Goal: Transaction & Acquisition: Purchase product/service

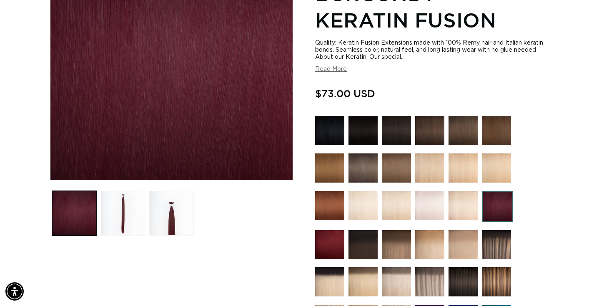
scroll to position [208, 0]
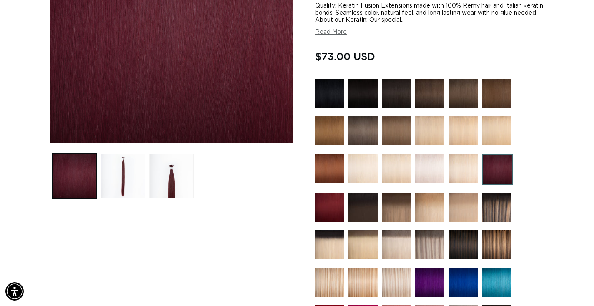
click at [498, 161] on img at bounding box center [497, 169] width 31 height 31
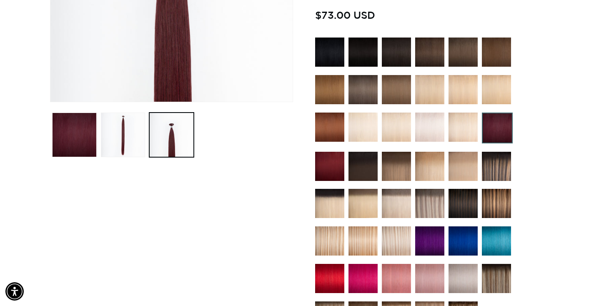
click at [334, 166] on img at bounding box center [329, 166] width 29 height 29
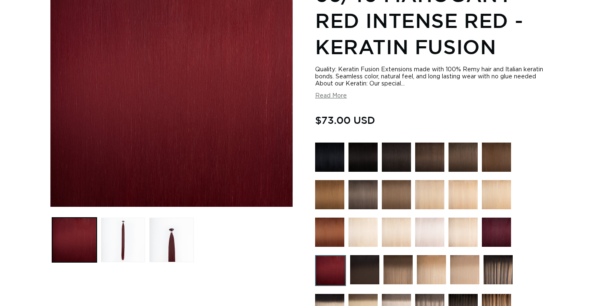
click at [496, 236] on img at bounding box center [496, 232] width 29 height 29
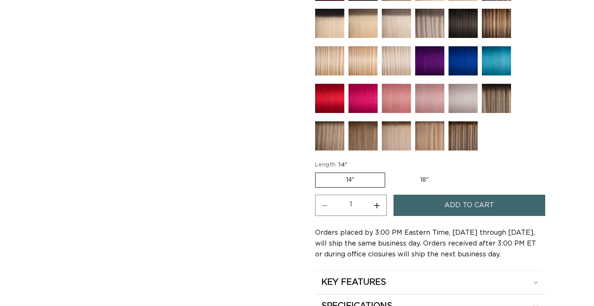
click at [421, 179] on label "18" Variant sold out or unavailable" at bounding box center [424, 180] width 69 height 14
click at [390, 171] on input "18" Variant sold out or unavailable" at bounding box center [390, 171] width 0 height 0
radio input "true"
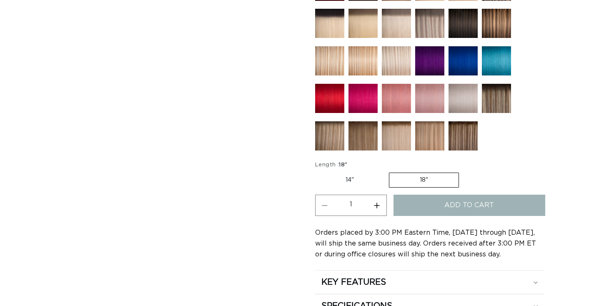
scroll to position [429, 0]
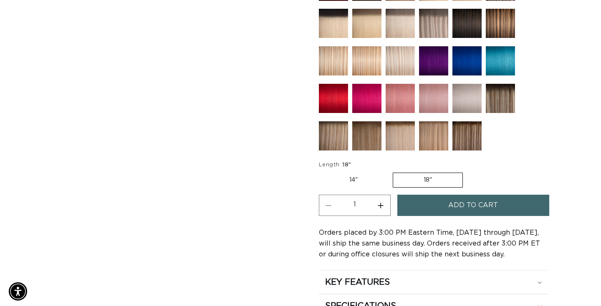
scroll to position [0, 550]
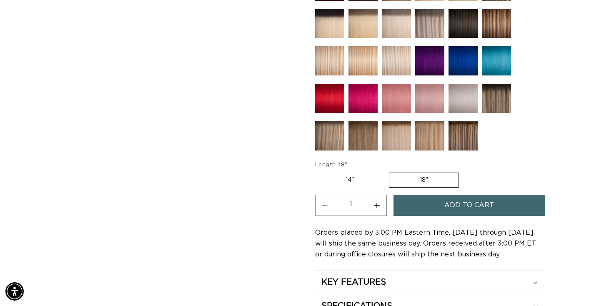
click at [430, 206] on button "Add to cart" at bounding box center [470, 205] width 152 height 21
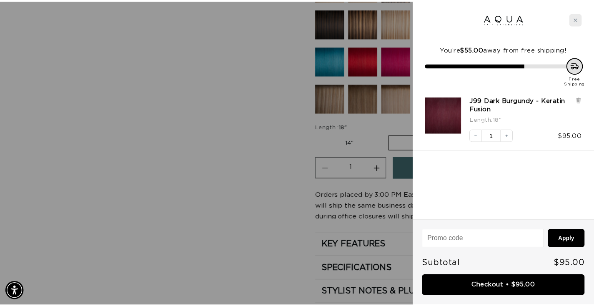
scroll to position [0, 556]
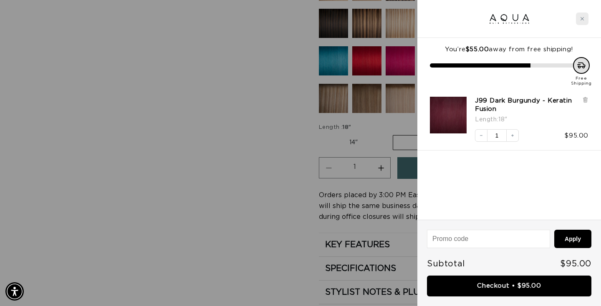
click at [581, 17] on icon "Close cart" at bounding box center [582, 19] width 4 height 4
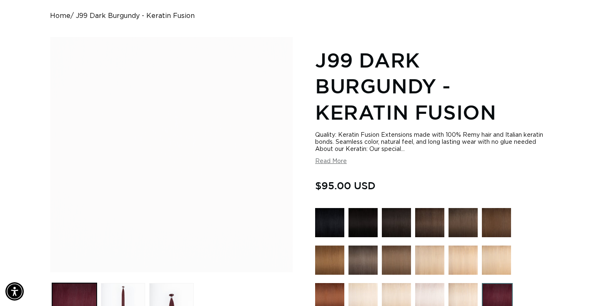
scroll to position [95, 0]
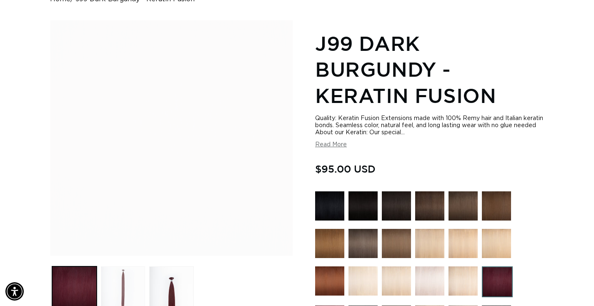
click at [118, 270] on button "Load image 2 in gallery view" at bounding box center [123, 288] width 45 height 45
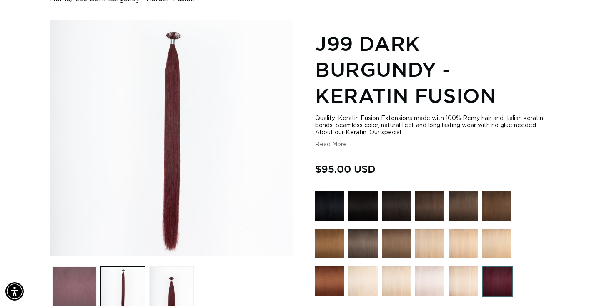
click at [77, 280] on button "Load image 1 in gallery view" at bounding box center [74, 288] width 45 height 45
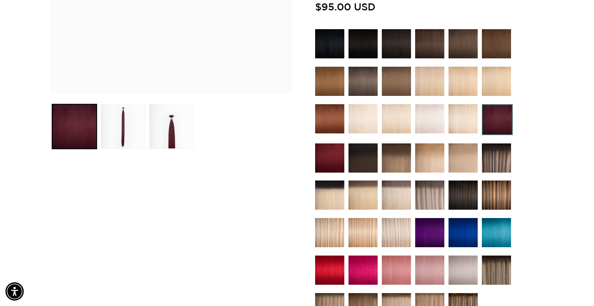
scroll to position [0, 550]
click at [368, 75] on img at bounding box center [363, 81] width 29 height 29
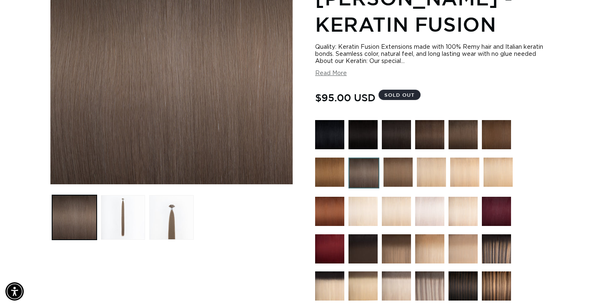
click at [501, 197] on img at bounding box center [496, 211] width 29 height 29
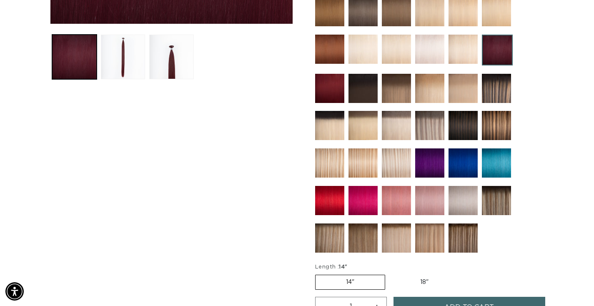
scroll to position [325, 0]
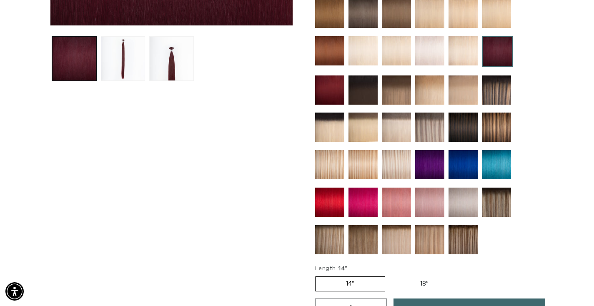
click at [338, 96] on img at bounding box center [329, 89] width 29 height 29
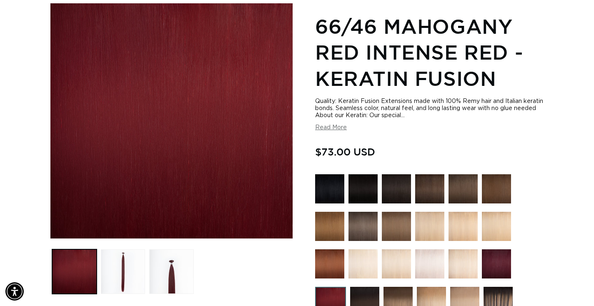
scroll to position [0, 550]
click at [496, 271] on img at bounding box center [496, 263] width 29 height 29
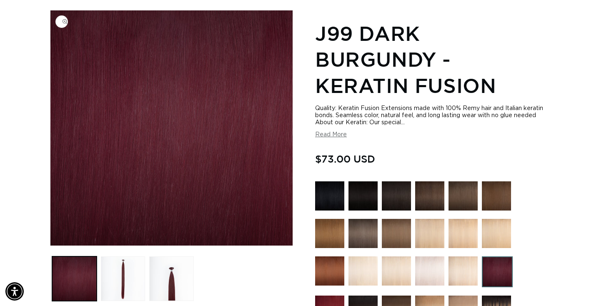
scroll to position [0, 1100]
click at [111, 282] on button "Load image 2 in gallery view" at bounding box center [123, 278] width 45 height 45
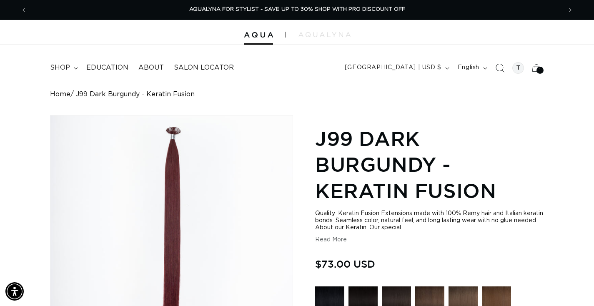
click at [504, 69] on icon "Search" at bounding box center [499, 67] width 9 height 9
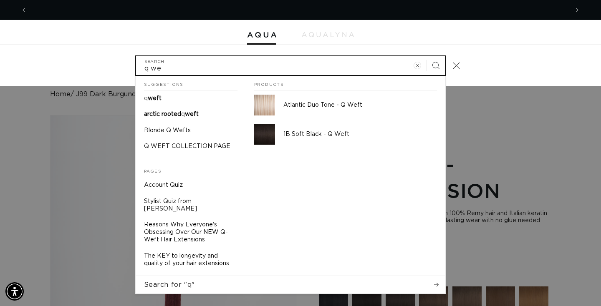
scroll to position [0, 0]
type input "q weft"
click at [426, 56] on button "Search" at bounding box center [435, 65] width 18 height 18
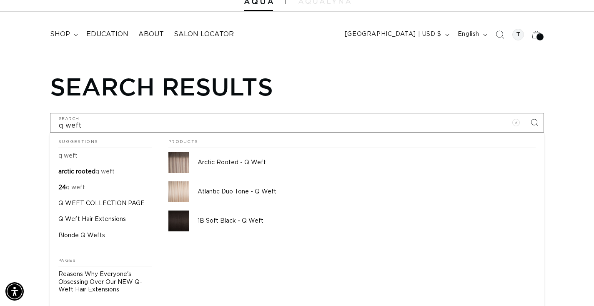
scroll to position [0, 550]
type input "q weft"
type input "q weft d"
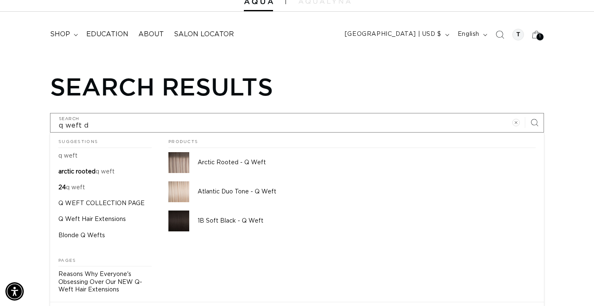
type input "q weft da"
type input "q weft dar"
type input "q weft dark"
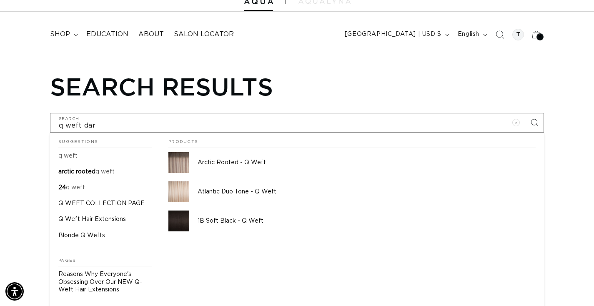
type input "q weft dark"
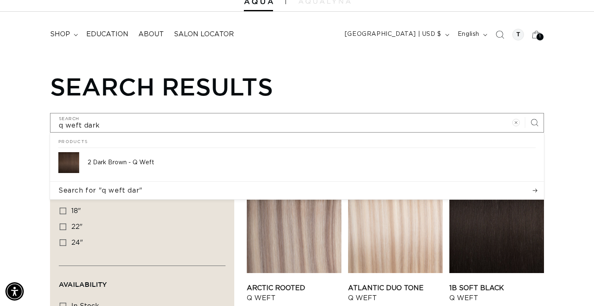
scroll to position [0, 1100]
type input "q weft dark"
type input "q weft dark b"
type input "q weft dark bu"
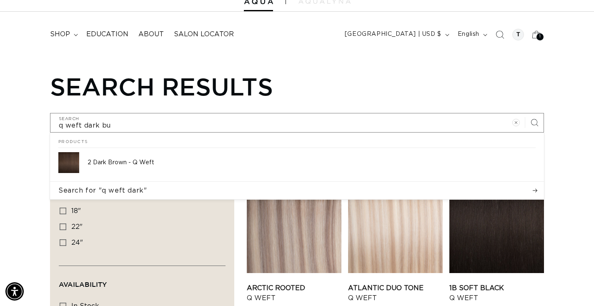
type input "q weft dark bur"
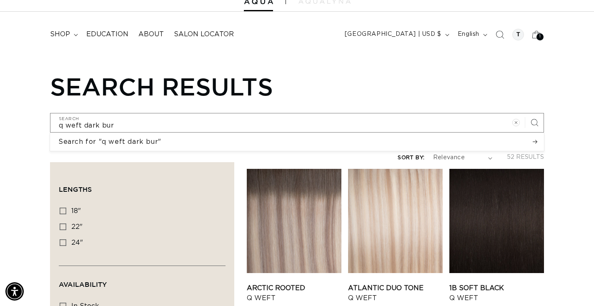
scroll to position [0, 0]
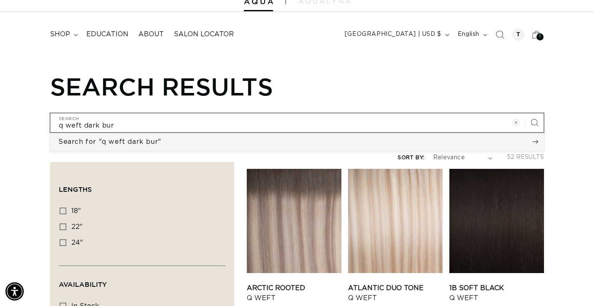
type input "q weft dark burg"
type input "q weft dark burga"
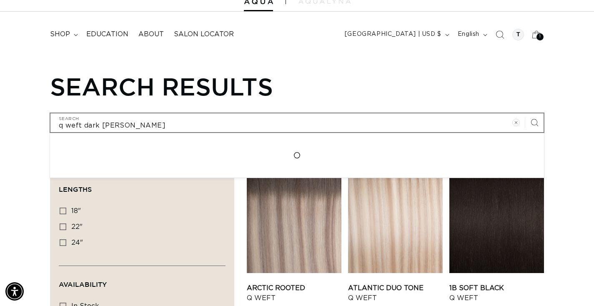
type input "q weft dark burgan"
type input "q weft dark burgand"
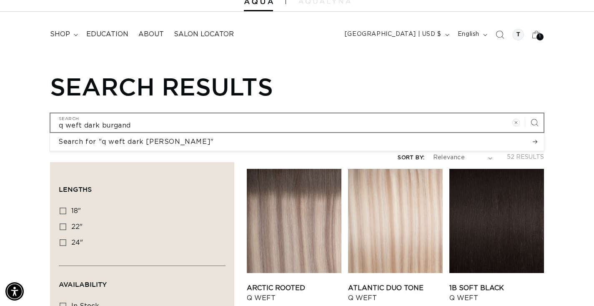
type input "q weft dark burgandy"
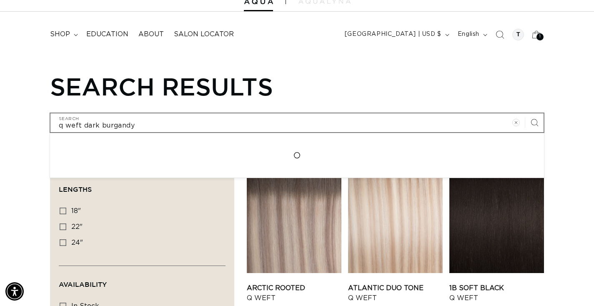
type input "q weft dark burgandy"
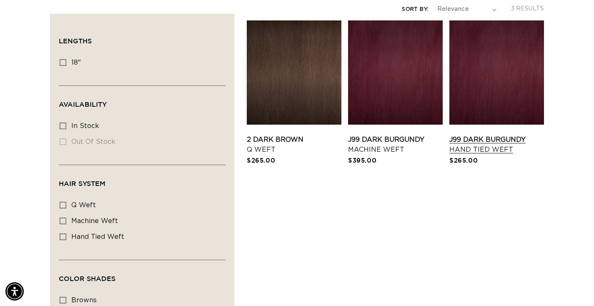
scroll to position [0, 550]
click at [457, 144] on link "J99 Dark Burgundy Hand Tied Weft" at bounding box center [497, 145] width 95 height 20
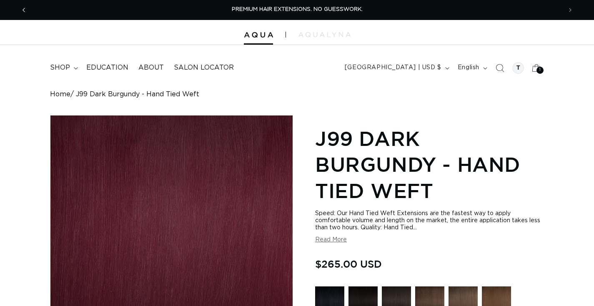
click at [23, 10] on icon "Previous announcement" at bounding box center [24, 9] width 3 height 9
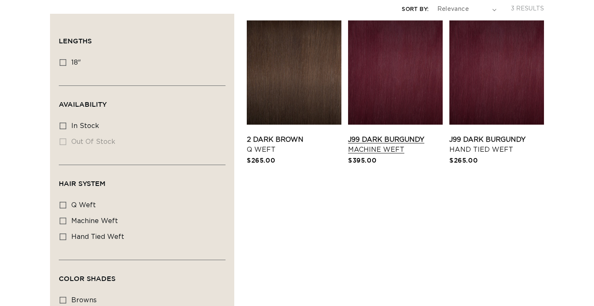
scroll to position [182, 0]
click at [93, 128] on span "In stock" at bounding box center [85, 126] width 28 height 7
click at [66, 128] on input "In stock In stock (3 products)" at bounding box center [63, 126] width 7 height 7
checkbox input "true"
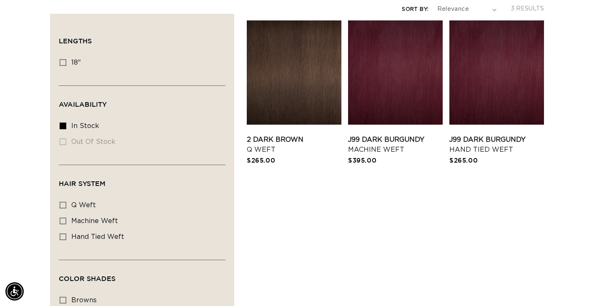
scroll to position [0, 550]
click at [462, 136] on link "J99 Dark Burgundy Hand Tied Weft" at bounding box center [497, 145] width 95 height 20
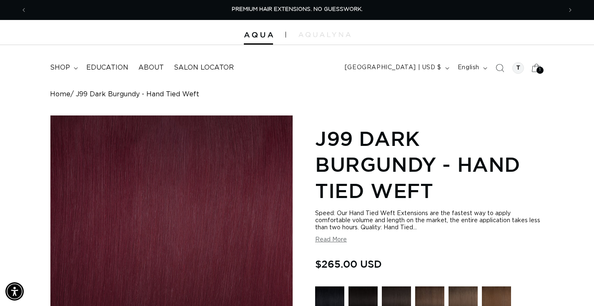
click at [537, 65] on icon at bounding box center [537, 68] width 20 height 20
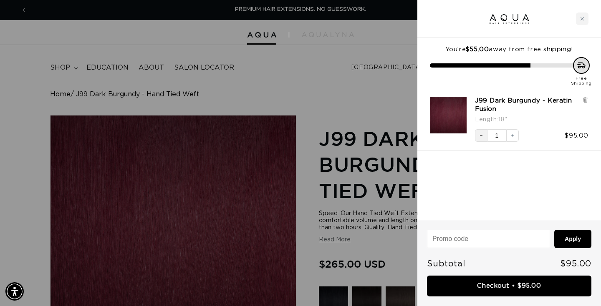
click at [483, 139] on button "Decrease quantity" at bounding box center [481, 135] width 13 height 13
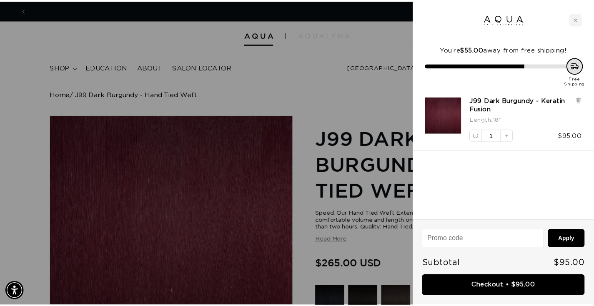
scroll to position [0, 556]
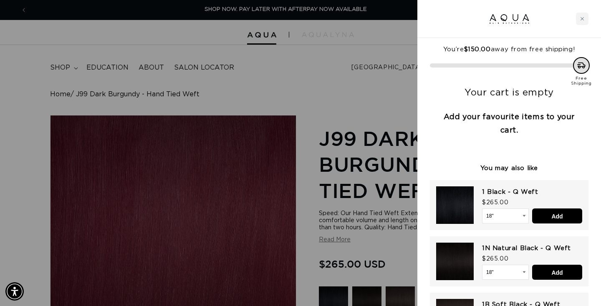
click at [352, 105] on div at bounding box center [300, 153] width 601 height 306
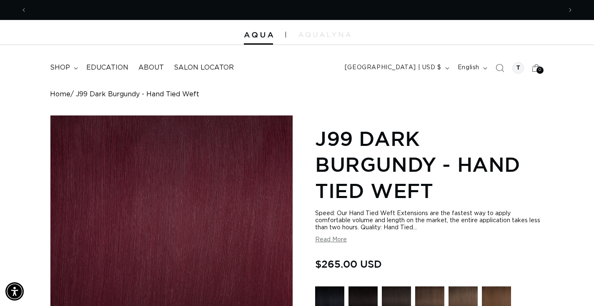
scroll to position [0, 0]
click at [65, 70] on span "shop" at bounding box center [60, 67] width 20 height 9
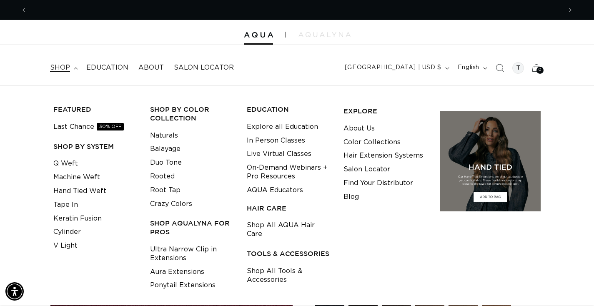
scroll to position [0, 550]
click at [306, 72] on header "FEATURED Last Chance SHOP BY SYSTEM Q Weft Hand Tied Weft Machine Weft Tape In …" at bounding box center [297, 65] width 594 height 40
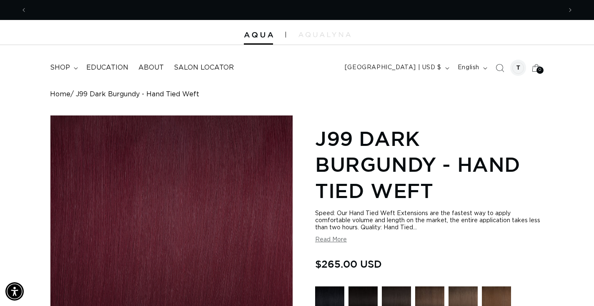
scroll to position [0, 0]
click at [517, 70] on div at bounding box center [519, 68] width 12 height 12
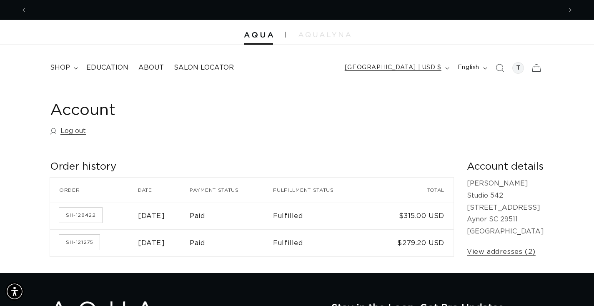
scroll to position [0, 1100]
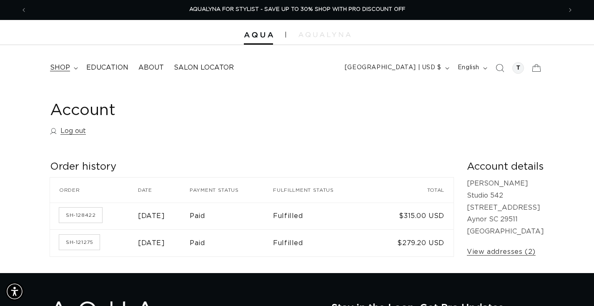
click at [65, 69] on span "shop" at bounding box center [60, 67] width 20 height 9
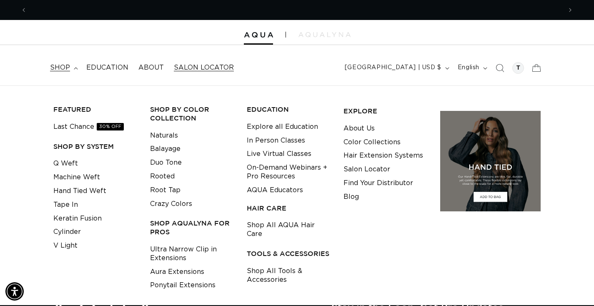
scroll to position [0, 0]
click at [161, 68] on span "About" at bounding box center [150, 67] width 25 height 9
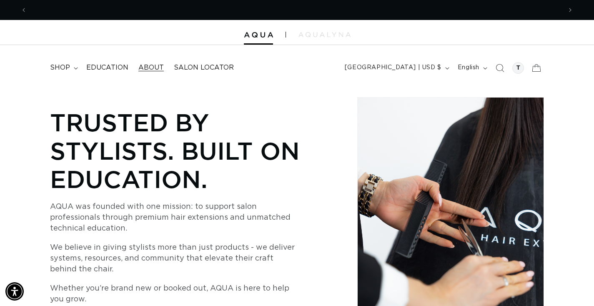
scroll to position [0, 550]
click at [575, 11] on span "Next announcement" at bounding box center [570, 10] width 8 height 8
click at [522, 67] on div at bounding box center [519, 68] width 12 height 12
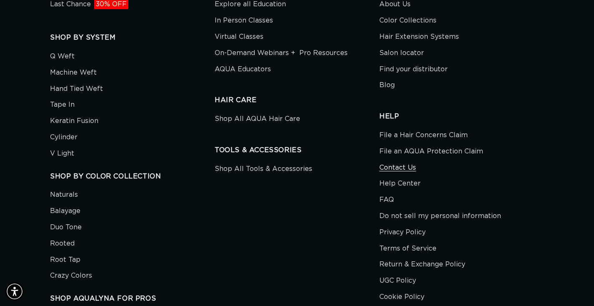
scroll to position [0, 1100]
click at [412, 160] on link "Contact Us" at bounding box center [397, 168] width 37 height 16
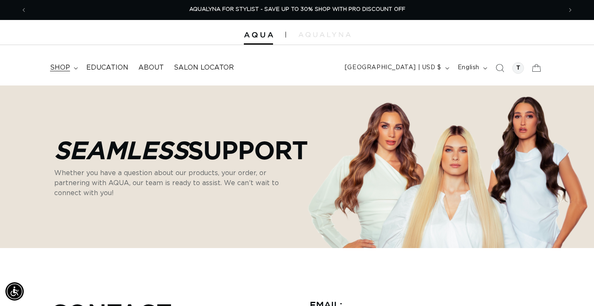
click at [66, 72] on summary "shop" at bounding box center [63, 67] width 36 height 19
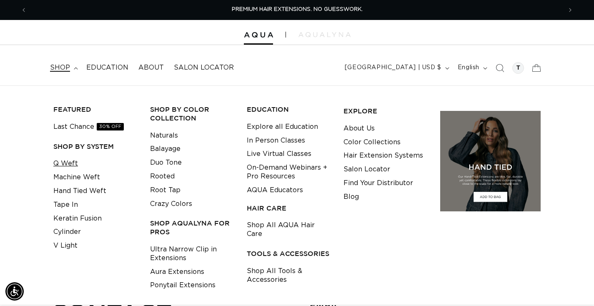
click at [64, 164] on link "Q Weft" at bounding box center [65, 164] width 25 height 14
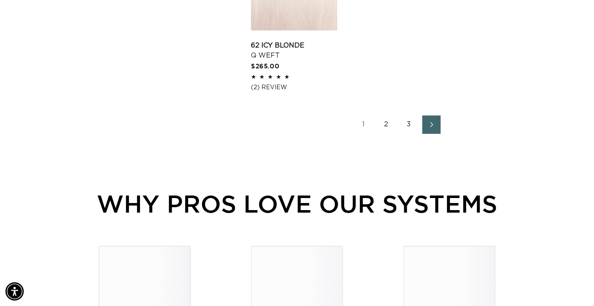
scroll to position [1280, 0]
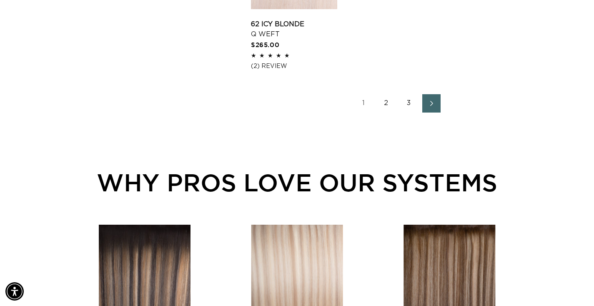
click at [392, 113] on link "2" at bounding box center [386, 103] width 18 height 18
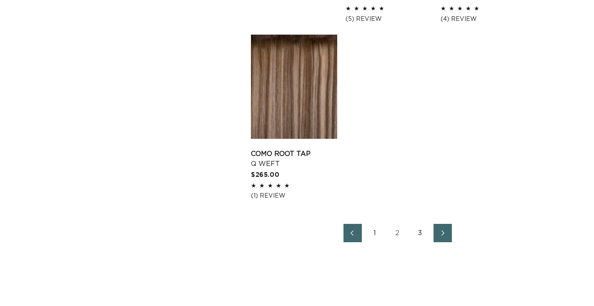
scroll to position [0, 550]
click at [418, 242] on link "3" at bounding box center [420, 233] width 18 height 18
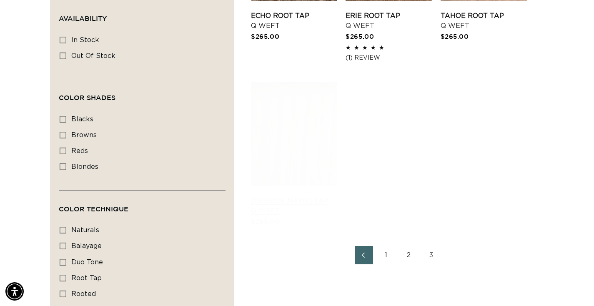
scroll to position [420, 0]
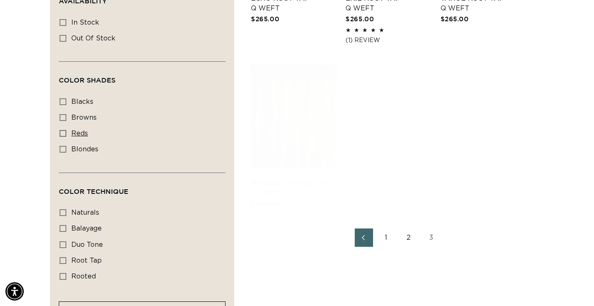
click at [71, 136] on span "reds" at bounding box center [79, 133] width 17 height 7
click at [66, 136] on input "reds reds (1 product)" at bounding box center [63, 133] width 7 height 7
checkbox input "true"
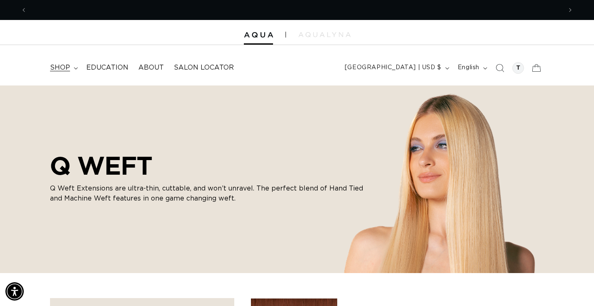
scroll to position [0, 1100]
click at [69, 65] on span "shop" at bounding box center [60, 67] width 20 height 9
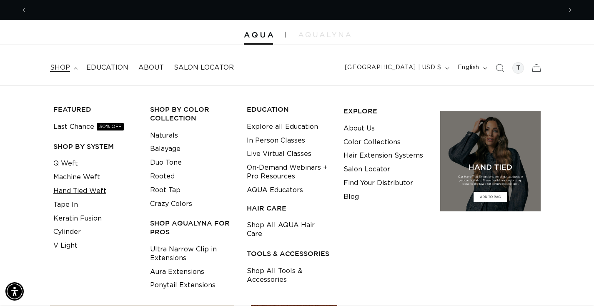
scroll to position [0, 0]
click at [78, 191] on link "Hand Tied Weft" at bounding box center [79, 191] width 53 height 14
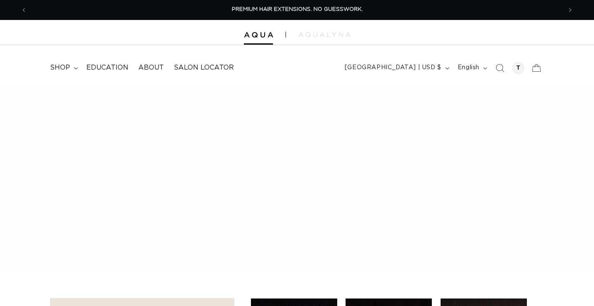
checkbox input "true"
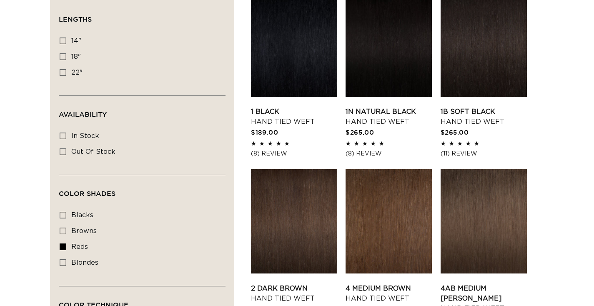
scroll to position [306, 0]
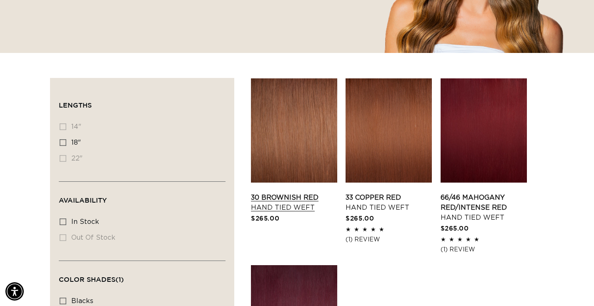
scroll to position [0, 550]
click at [296, 193] on link "30 Brownish Red Hand Tied Weft" at bounding box center [294, 203] width 86 height 20
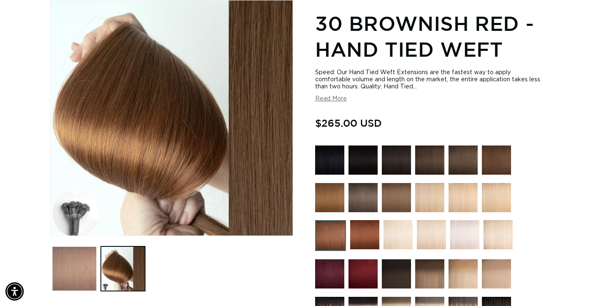
scroll to position [0, 550]
click at [71, 251] on button "Load image 1 in gallery view" at bounding box center [74, 268] width 45 height 45
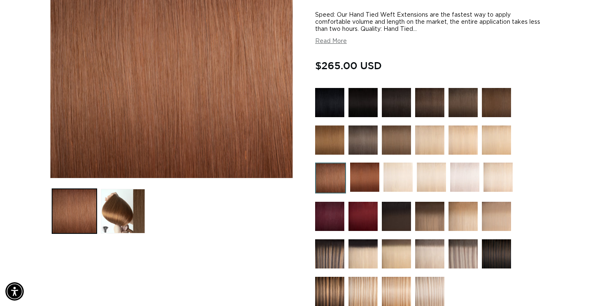
scroll to position [0, 0]
click at [360, 182] on img at bounding box center [364, 177] width 29 height 29
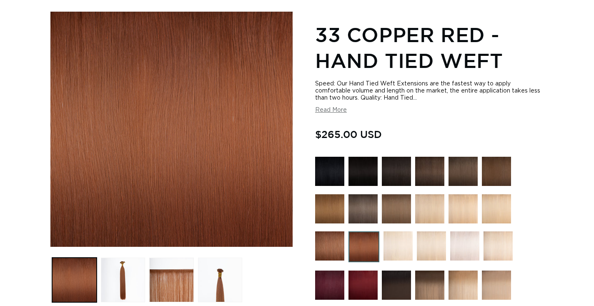
scroll to position [153, 0]
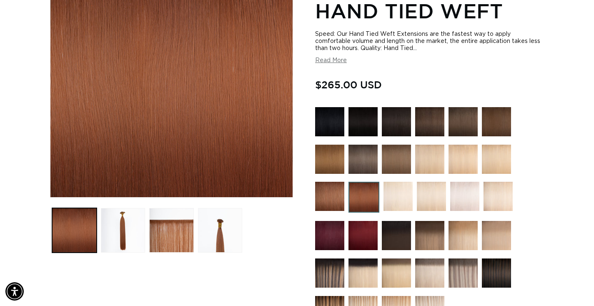
click at [337, 234] on img at bounding box center [329, 235] width 29 height 29
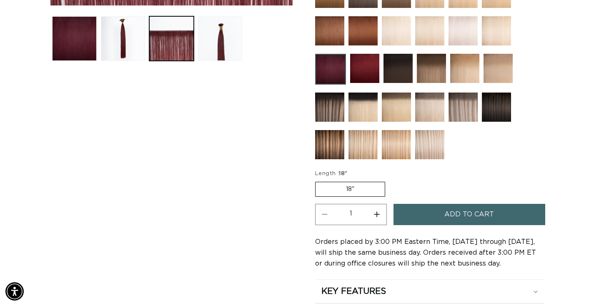
scroll to position [0, 550]
